Goal: Transaction & Acquisition: Book appointment/travel/reservation

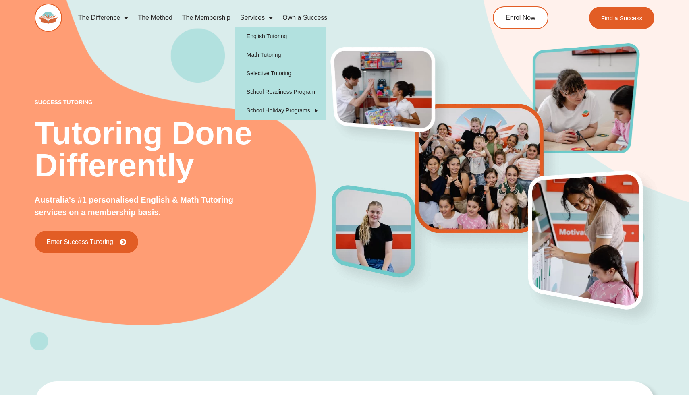
click at [263, 19] on link "Services" at bounding box center [256, 17] width 42 height 19
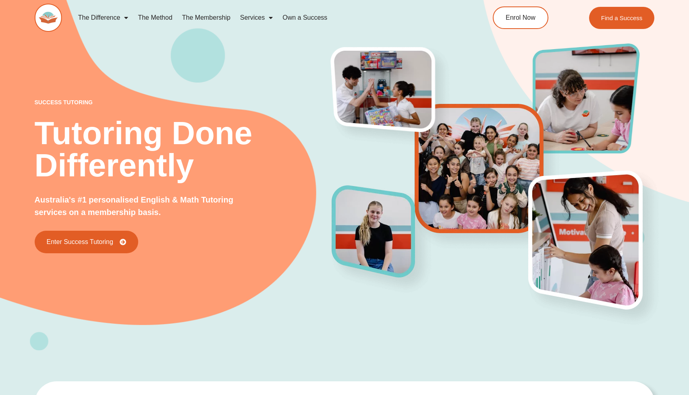
click at [265, 18] on span "Menu" at bounding box center [269, 17] width 8 height 14
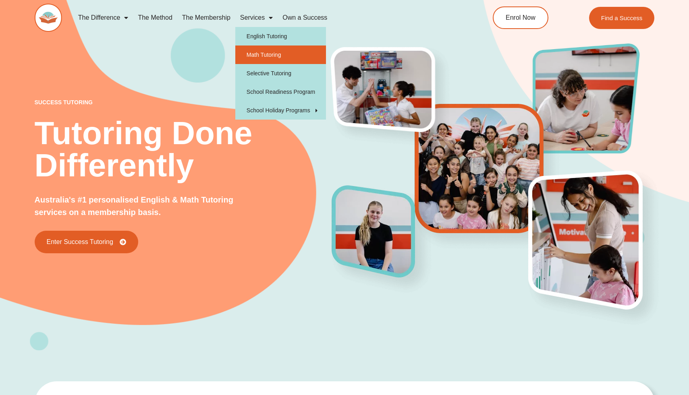
click at [269, 52] on link "Math Tutoring" at bounding box center [280, 55] width 91 height 19
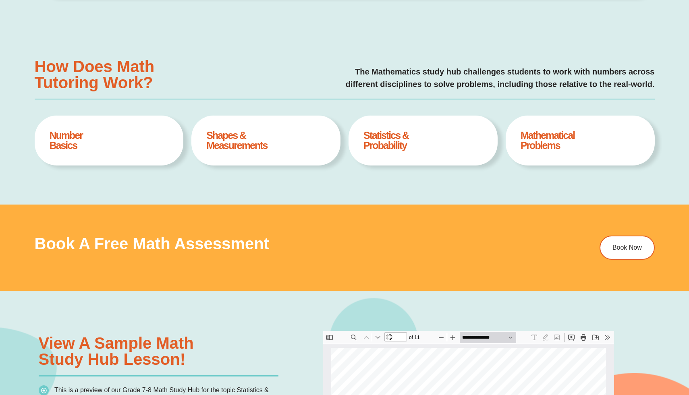
scroll to position [4, 0]
click at [560, 144] on h4 "Mathematical Problems" at bounding box center [579, 140] width 119 height 20
click at [557, 129] on div "Mathematical Problems Book A Free Assesment" at bounding box center [579, 141] width 149 height 50
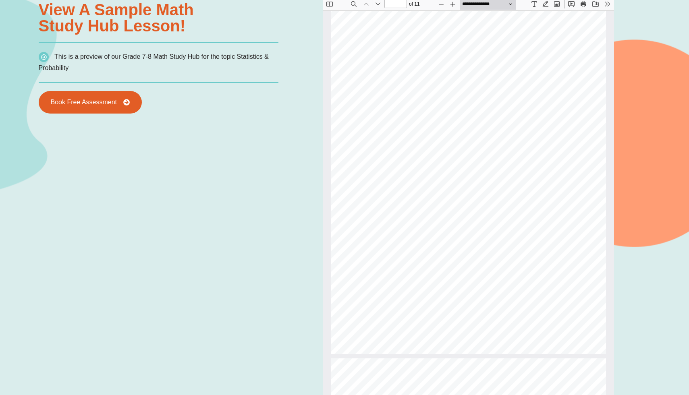
scroll to position [671, 0]
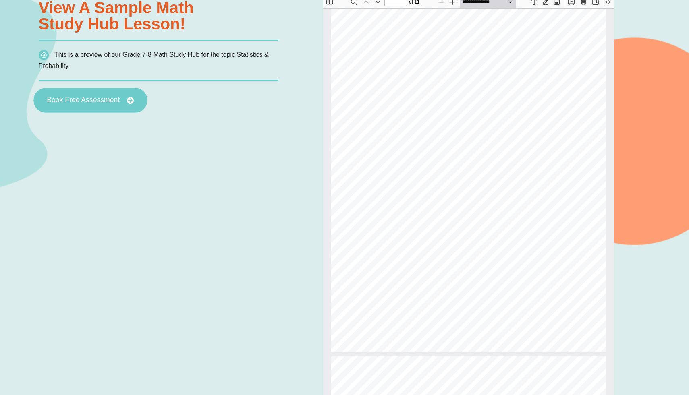
click at [122, 99] on span "Book Free Assessment" at bounding box center [90, 100] width 87 height 7
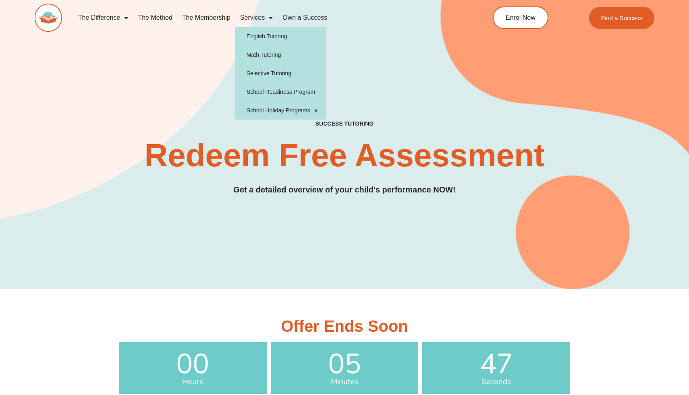
click at [259, 16] on link "Services" at bounding box center [256, 17] width 42 height 19
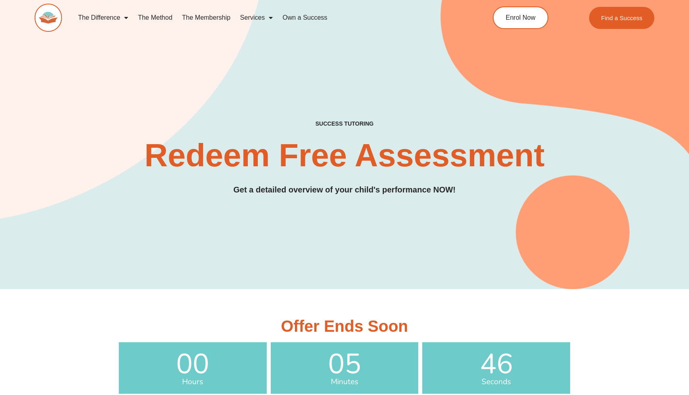
click at [268, 19] on span "Menu" at bounding box center [269, 17] width 8 height 14
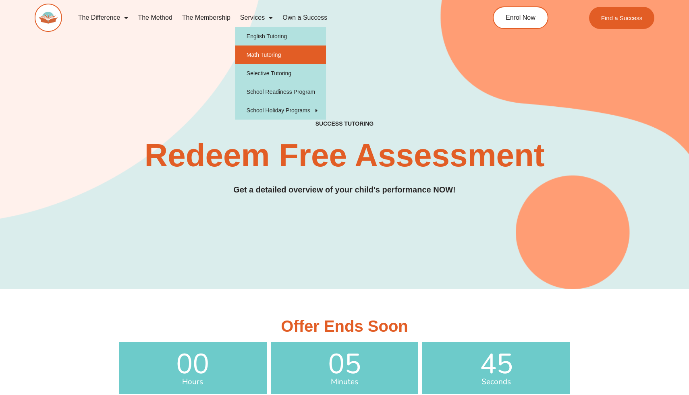
click at [271, 56] on link "Math Tutoring" at bounding box center [280, 55] width 91 height 19
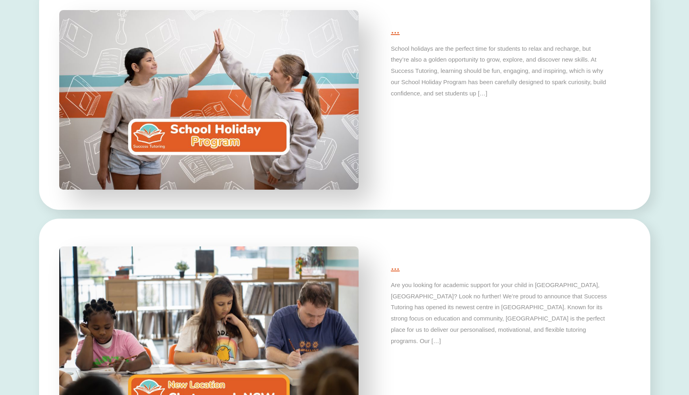
scroll to position [2061, 0]
